Goal: Information Seeking & Learning: Learn about a topic

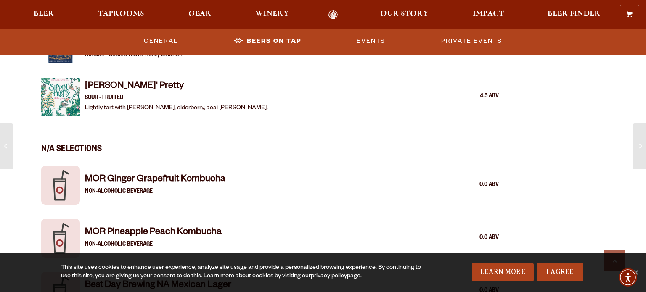
scroll to position [1685, 0]
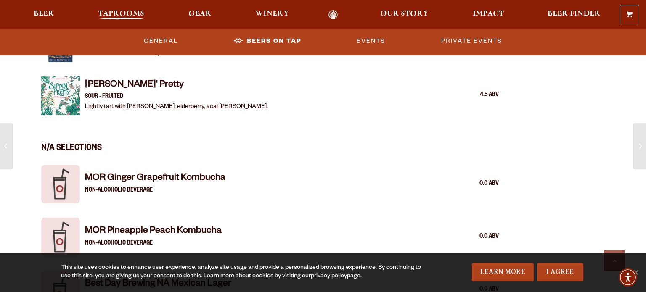
click at [138, 14] on span "Taprooms" at bounding box center [121, 14] width 46 height 7
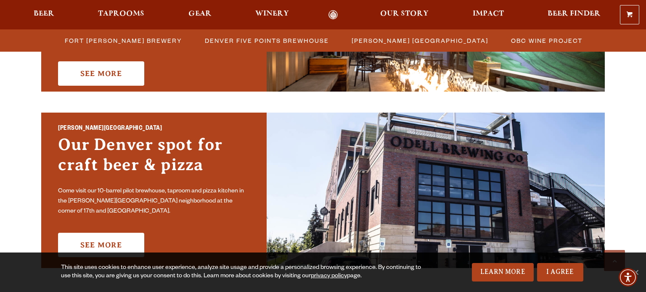
scroll to position [594, 0]
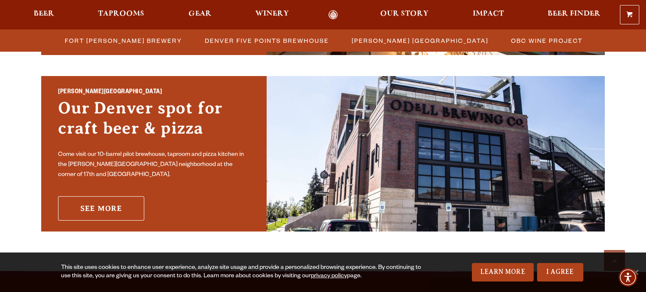
click at [117, 197] on link "See More" at bounding box center [101, 209] width 86 height 24
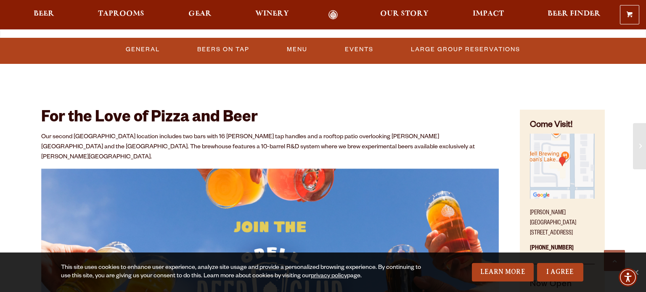
scroll to position [335, 0]
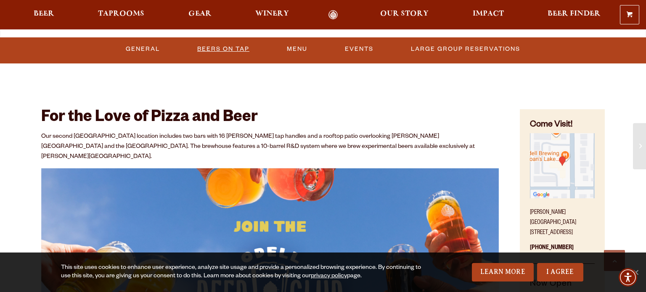
click at [226, 52] on link "Beers On Tap" at bounding box center [223, 49] width 59 height 19
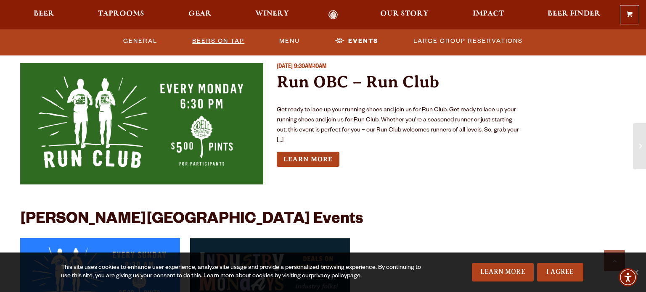
scroll to position [2048, 0]
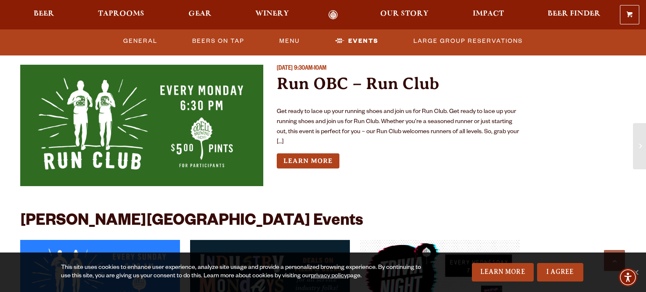
click at [464, 113] on p "Get ready to lace up your running shoes and join us for Run Club. Get ready to …" at bounding box center [398, 127] width 243 height 40
